Goal: Transaction & Acquisition: Purchase product/service

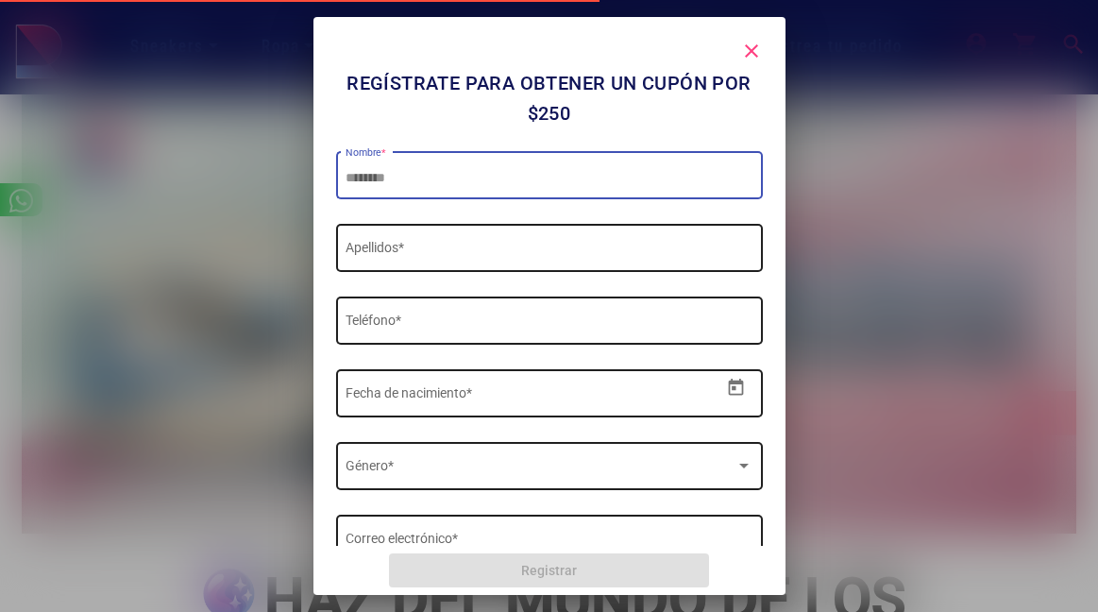
click at [754, 59] on mat-icon "close" at bounding box center [751, 51] width 23 height 23
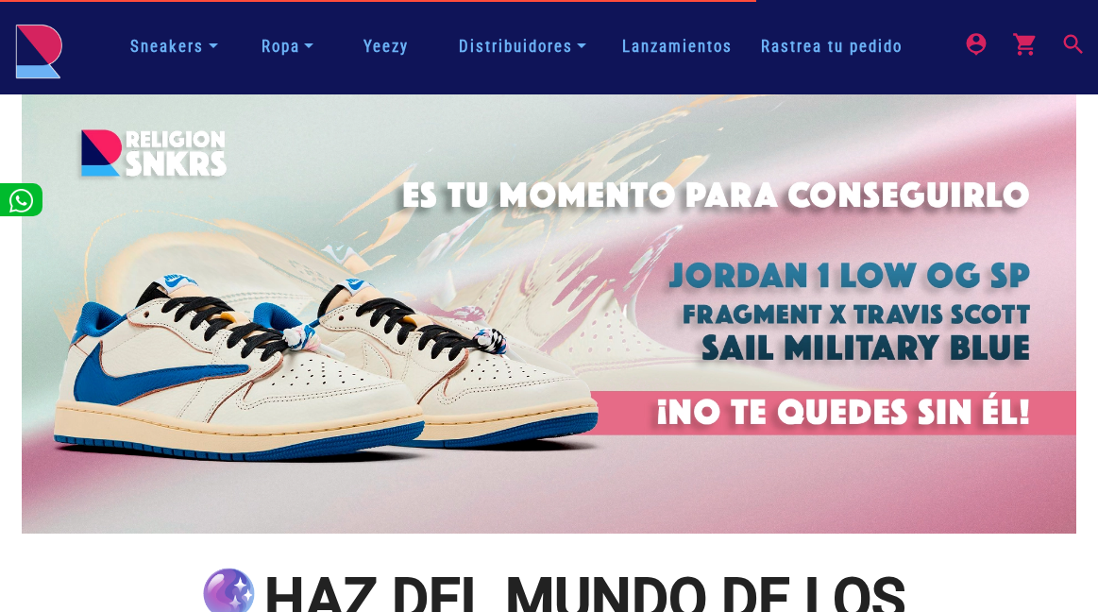
click at [1072, 37] on mat-icon "search" at bounding box center [1071, 42] width 23 height 23
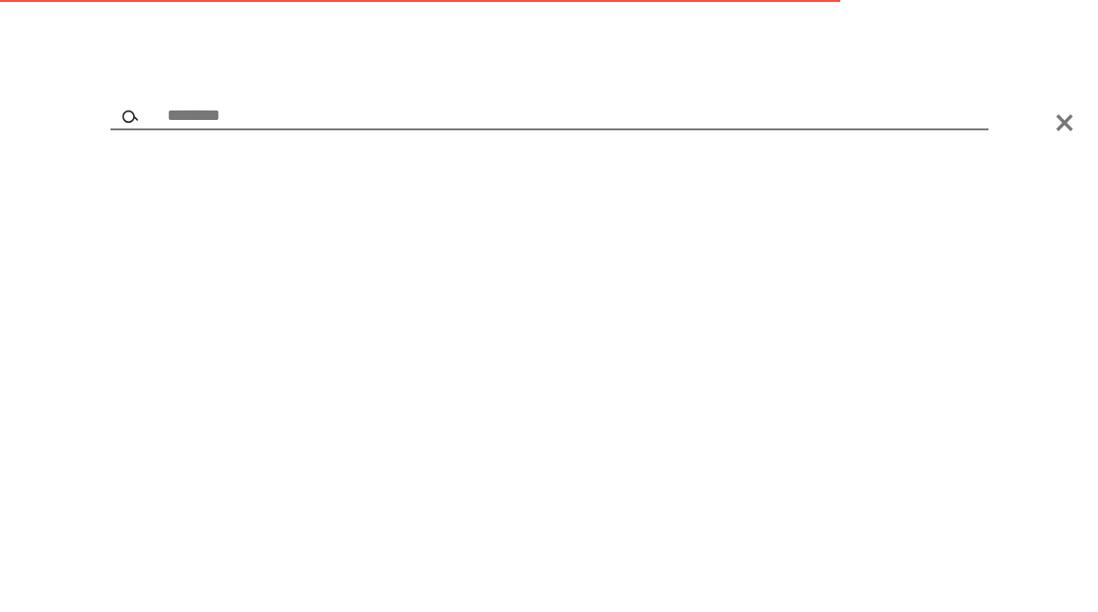
click at [633, 92] on div at bounding box center [549, 306] width 1098 height 612
click at [594, 108] on input "text" at bounding box center [549, 117] width 878 height 26
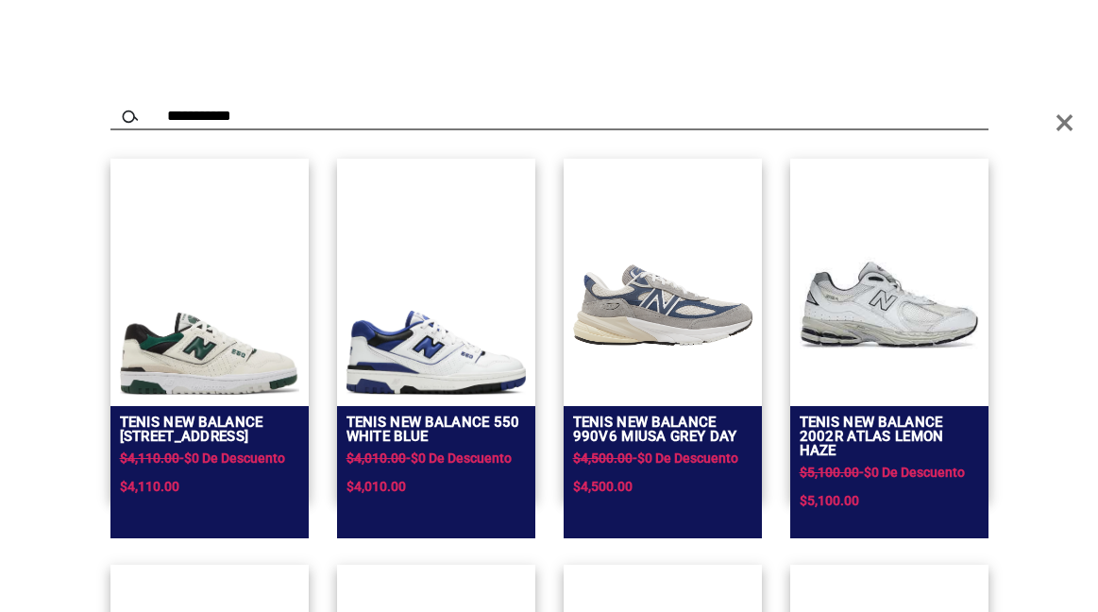
type input "**********"
click at [191, 351] on img at bounding box center [209, 354] width 179 height 82
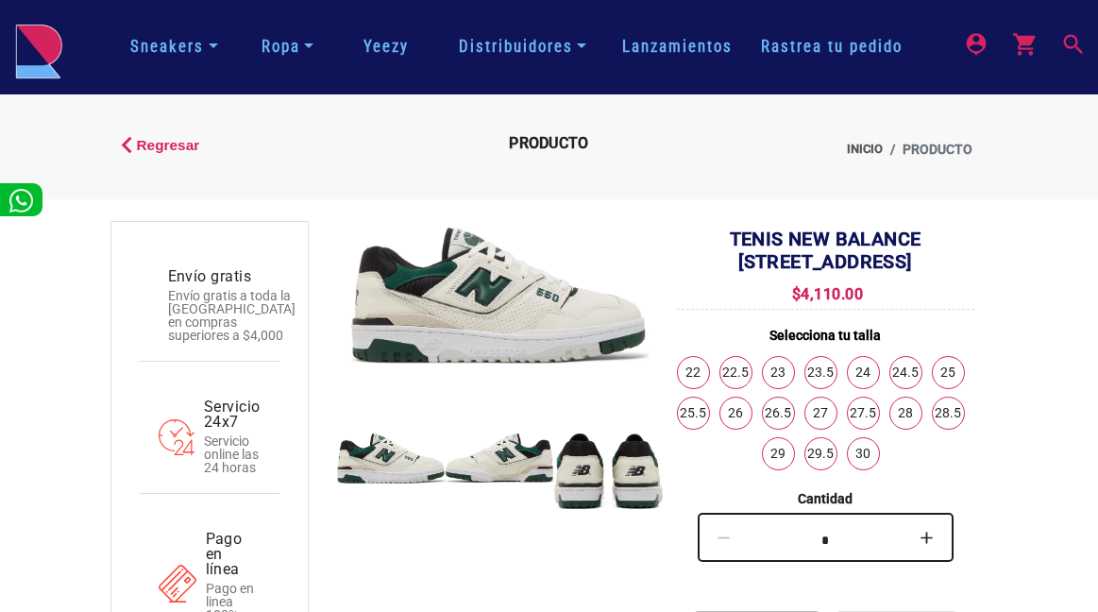
drag, startPoint x: 747, startPoint y: 238, endPoint x: 890, endPoint y: 283, distance: 150.5
click at [890, 283] on div "Tenis New Balance 550 Pine Green $4,110.00 Selecciona tu talla 22 22.5 23 23.5 …" at bounding box center [825, 581] width 297 height 706
copy div "New Balance 550 Pine Green $4,110.00"
